Goal: Information Seeking & Learning: Learn about a topic

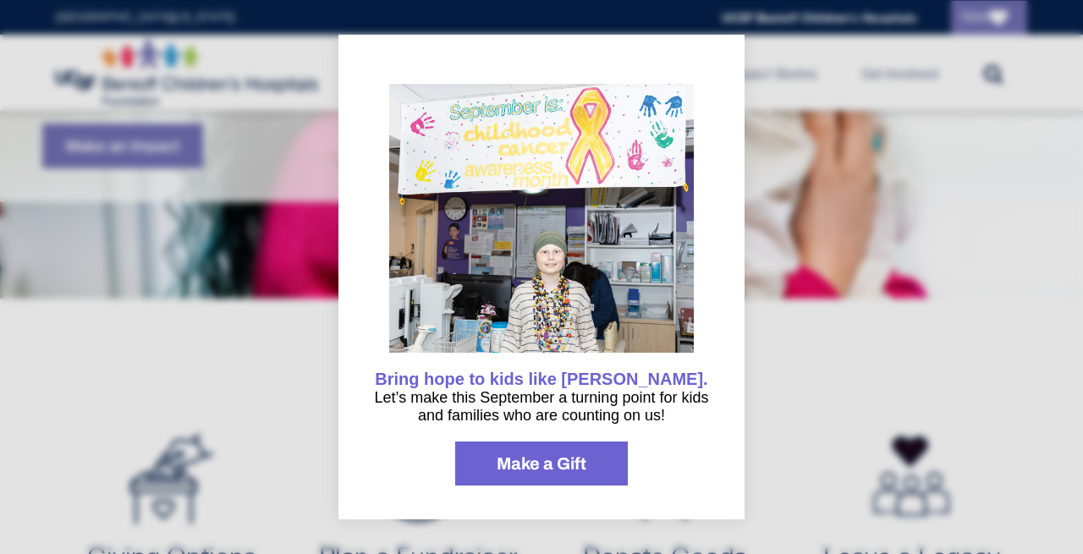
scroll to position [396, 0]
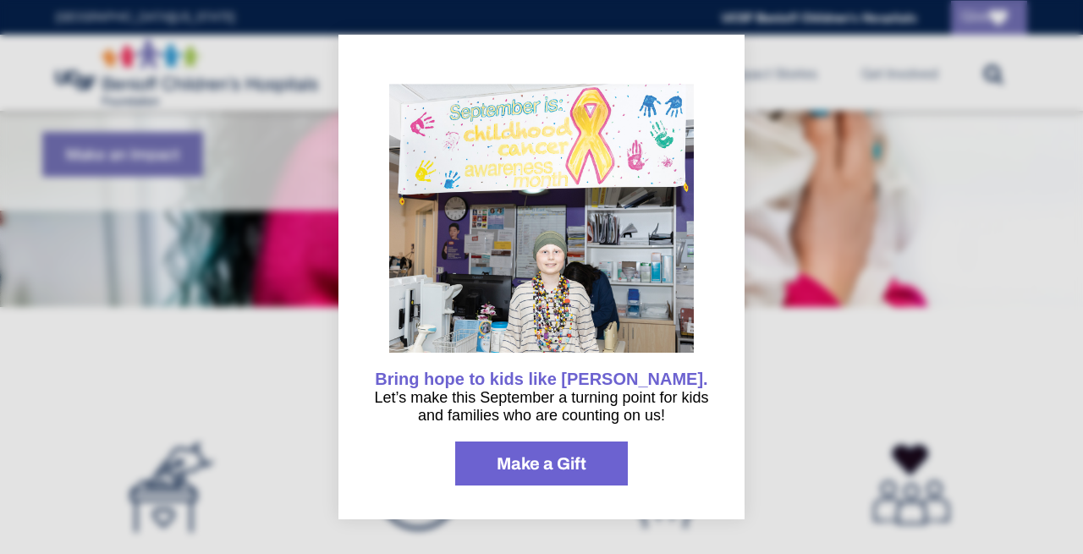
click at [898, 389] on div at bounding box center [541, 277] width 1083 height 554
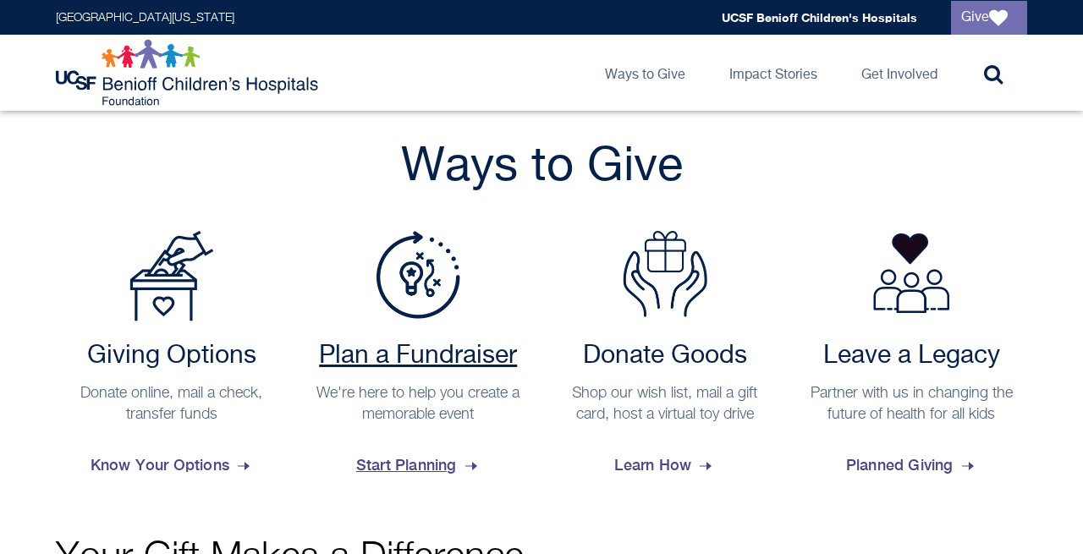
scroll to position [609, 0]
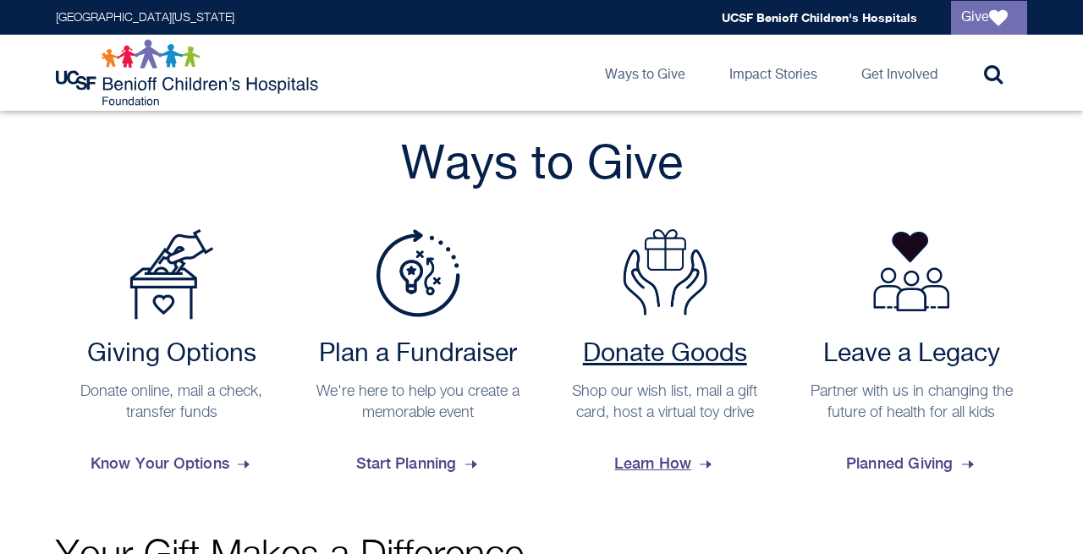
click at [644, 466] on span "Learn How" at bounding box center [664, 464] width 101 height 46
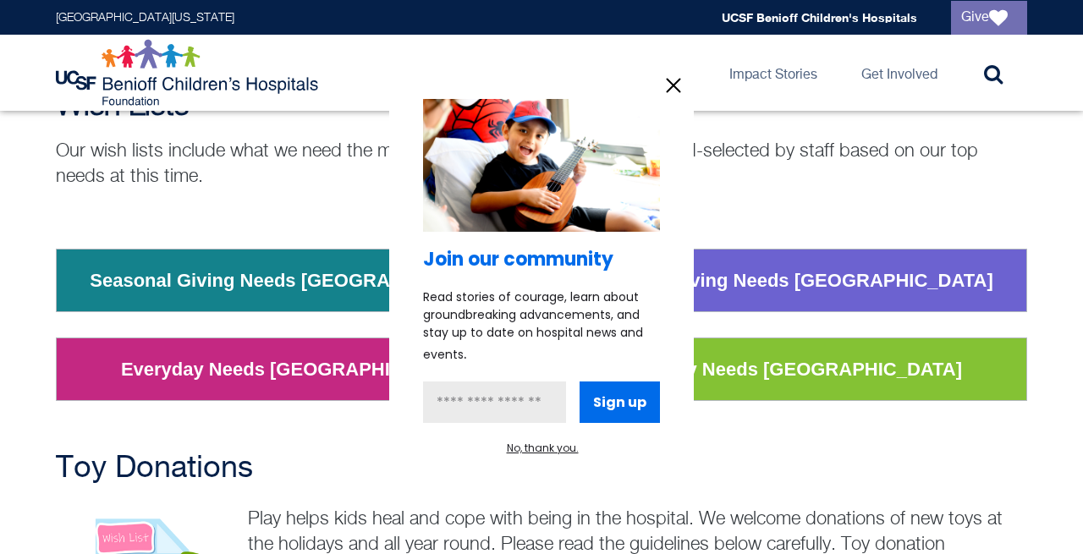
scroll to position [174, 0]
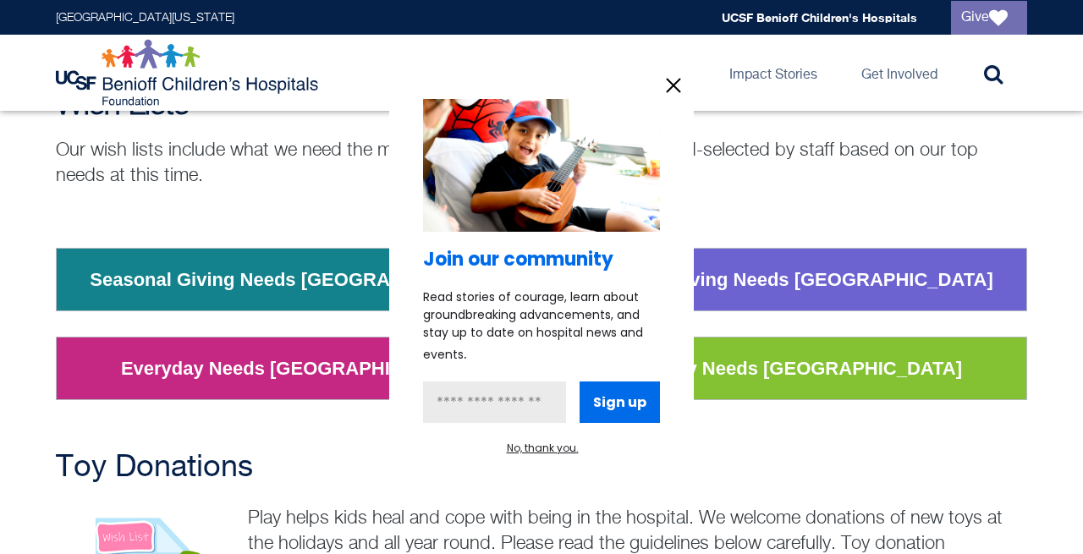
click at [676, 87] on icon "information" at bounding box center [674, 85] width 13 height 13
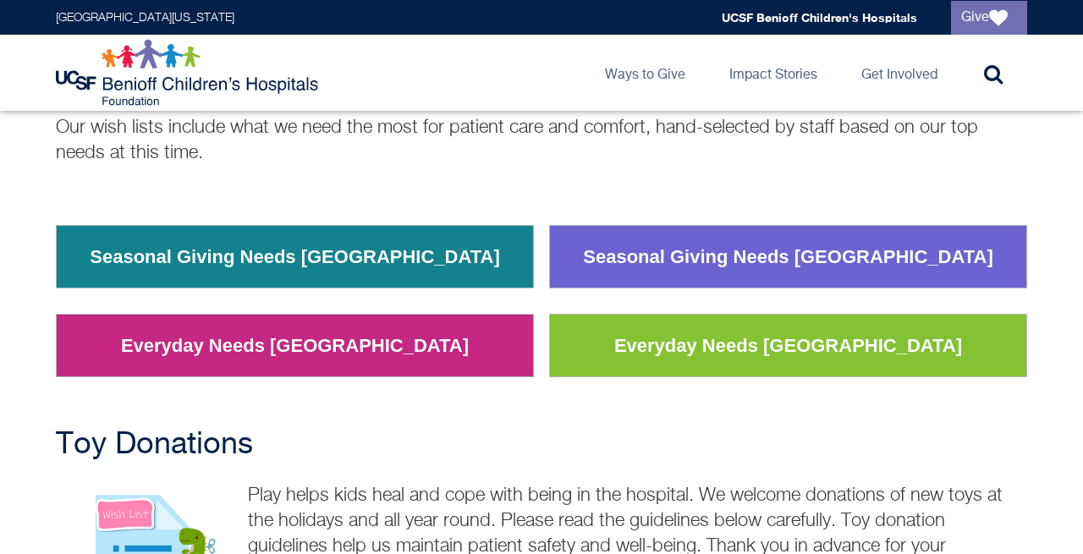
scroll to position [121, 0]
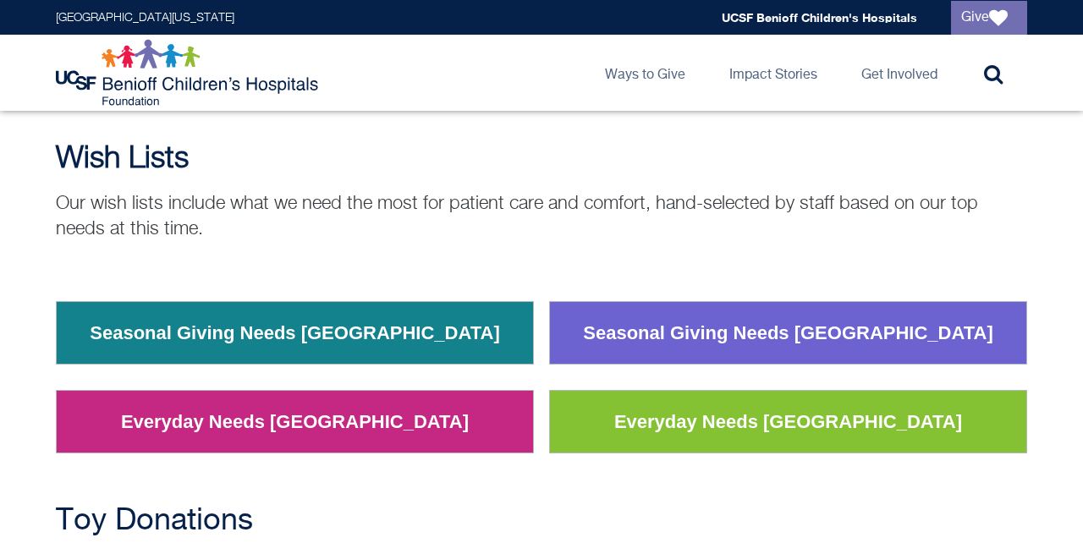
click at [280, 426] on link "Everyday Needs Oakland" at bounding box center [294, 422] width 373 height 44
click at [338, 334] on link "Seasonal Giving Needs Oakland" at bounding box center [295, 333] width 436 height 44
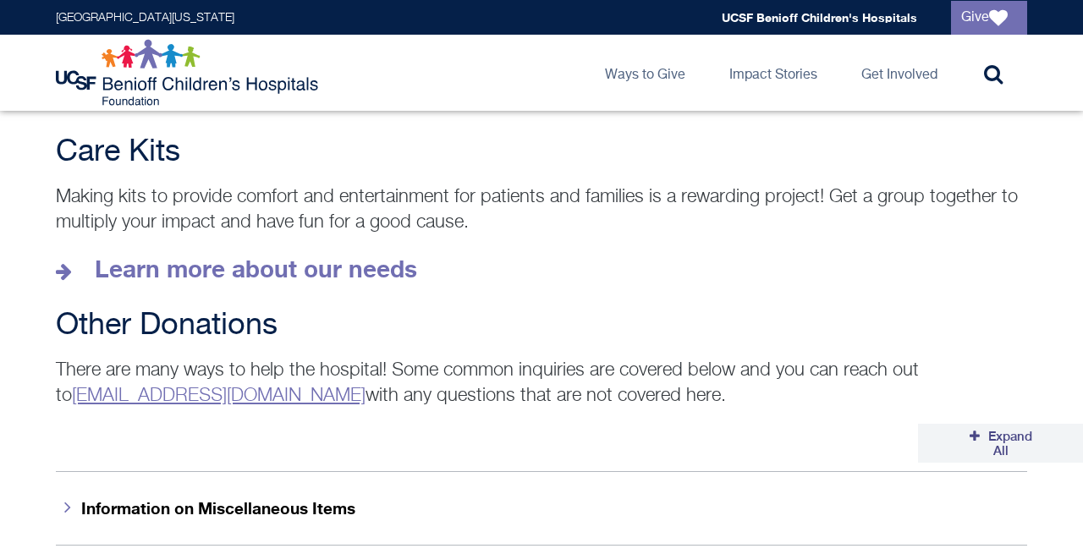
scroll to position [2454, 0]
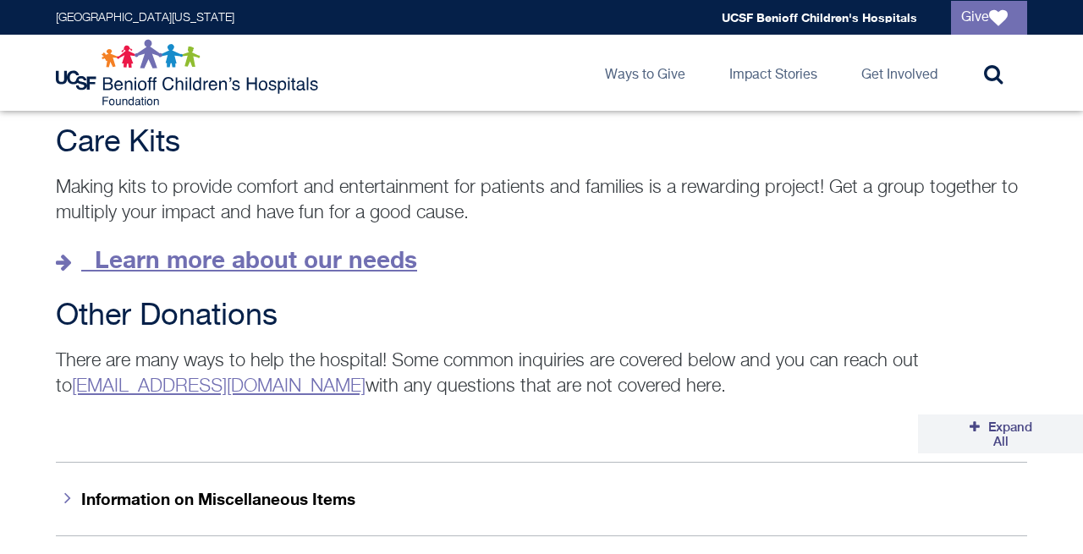
click at [289, 245] on strong "Learn more about our needs" at bounding box center [256, 259] width 322 height 28
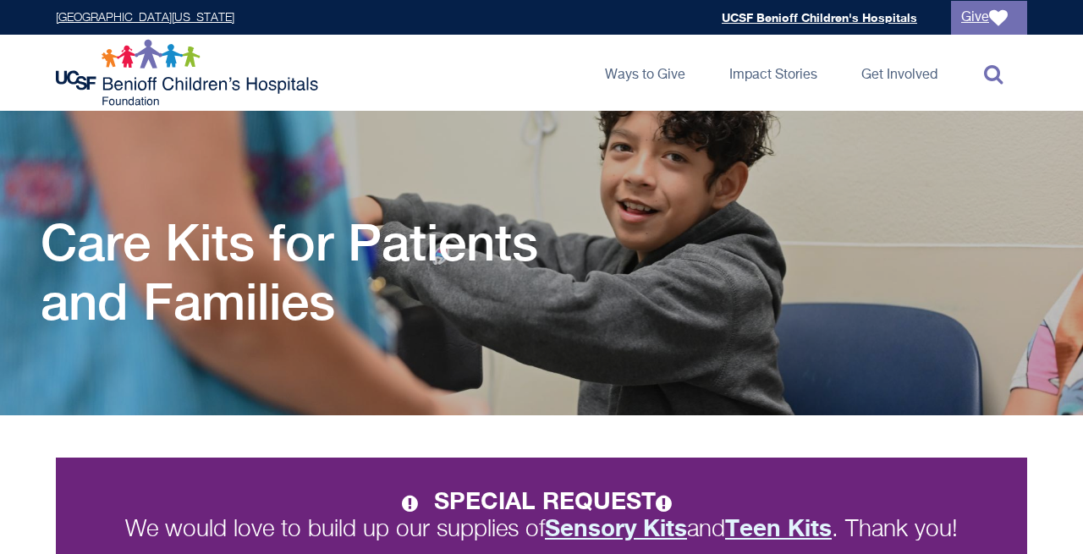
click at [997, 74] on icon at bounding box center [993, 73] width 19 height 20
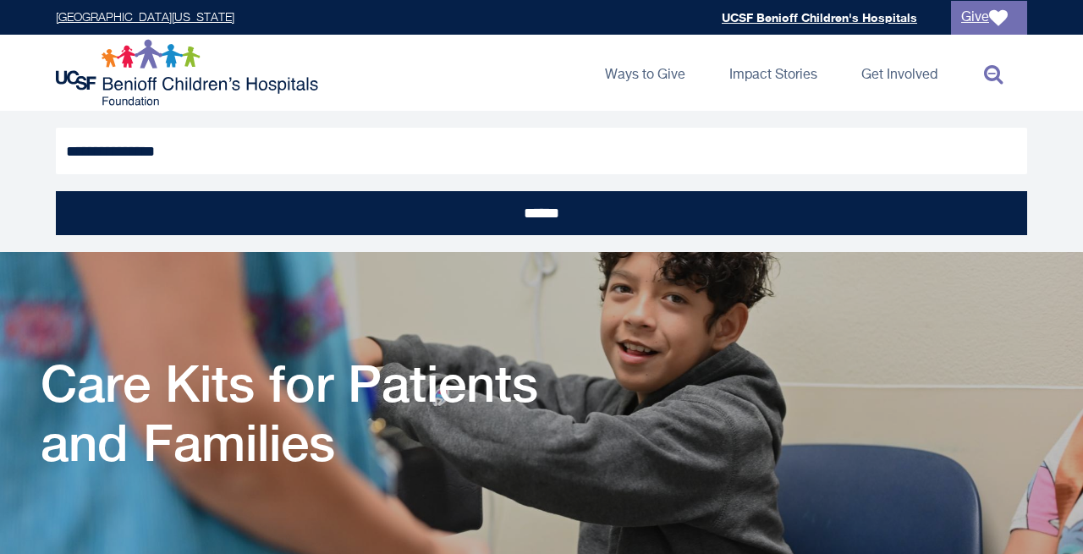
type input "**********"
click at [541, 213] on input "******" at bounding box center [541, 213] width 971 height 44
